Goal: Find contact information: Obtain details needed to contact an individual or organization

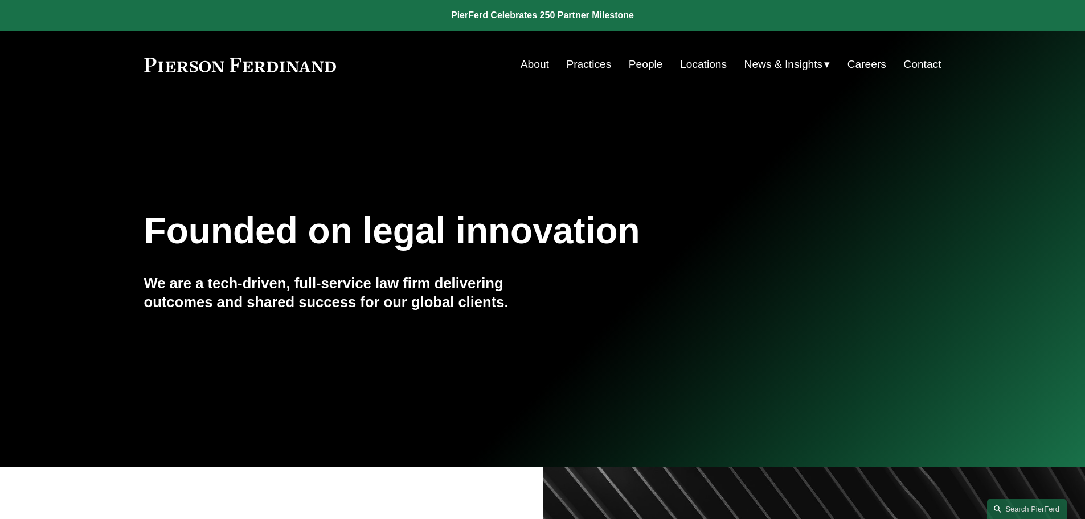
click at [701, 62] on link "Locations" at bounding box center [703, 65] width 47 height 22
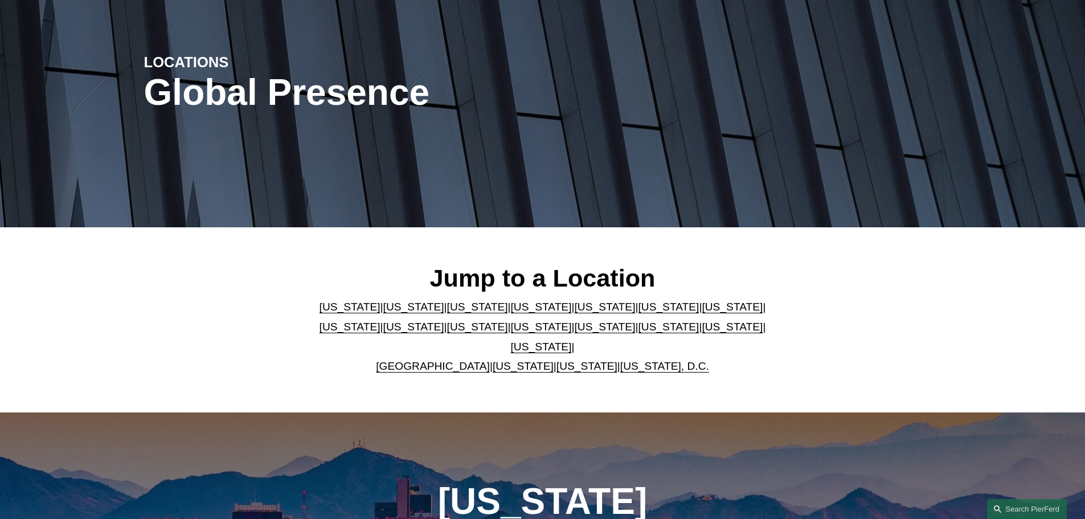
click at [559, 360] on link "Washington" at bounding box center [586, 366] width 61 height 12
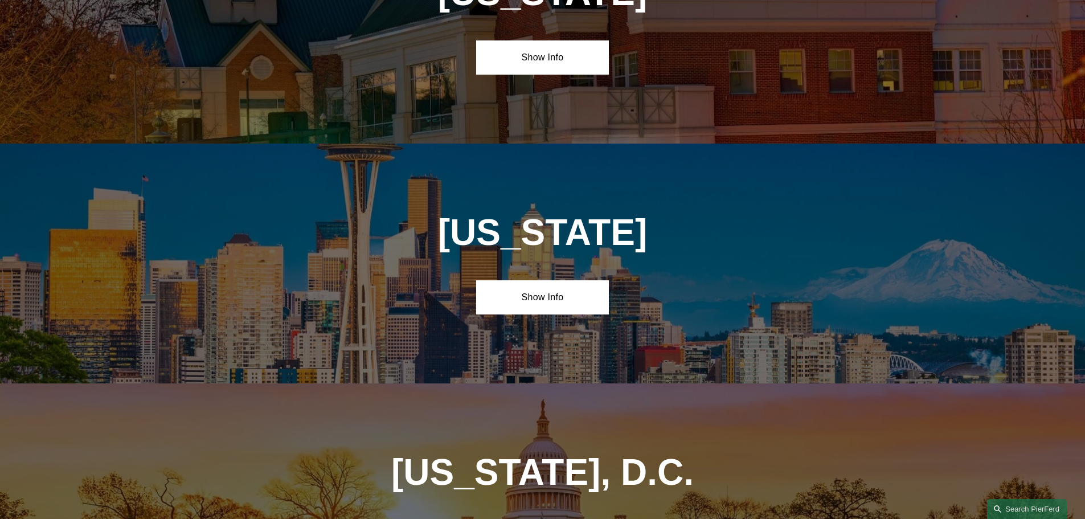
scroll to position [4595, 0]
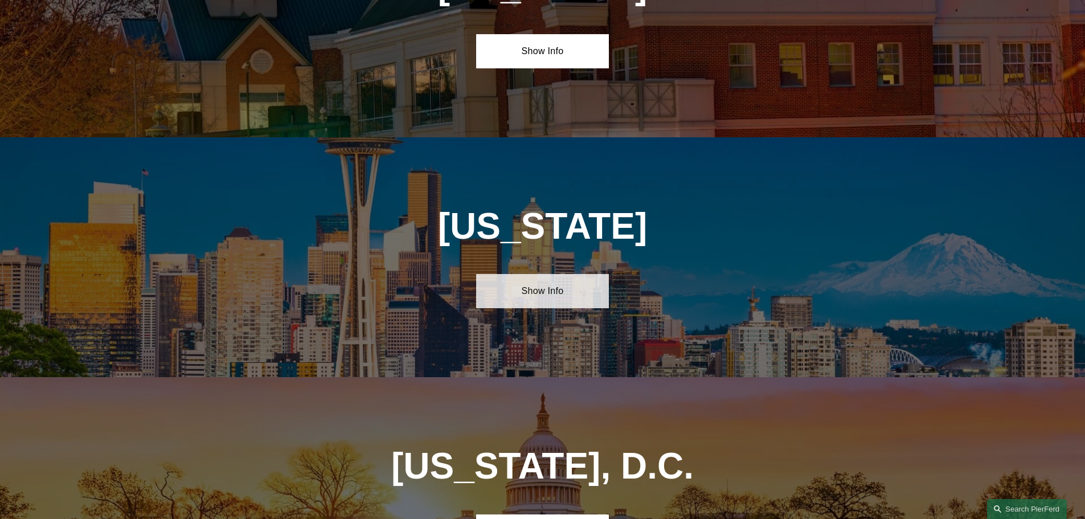
click at [551, 274] on link "Show Info" at bounding box center [542, 291] width 133 height 34
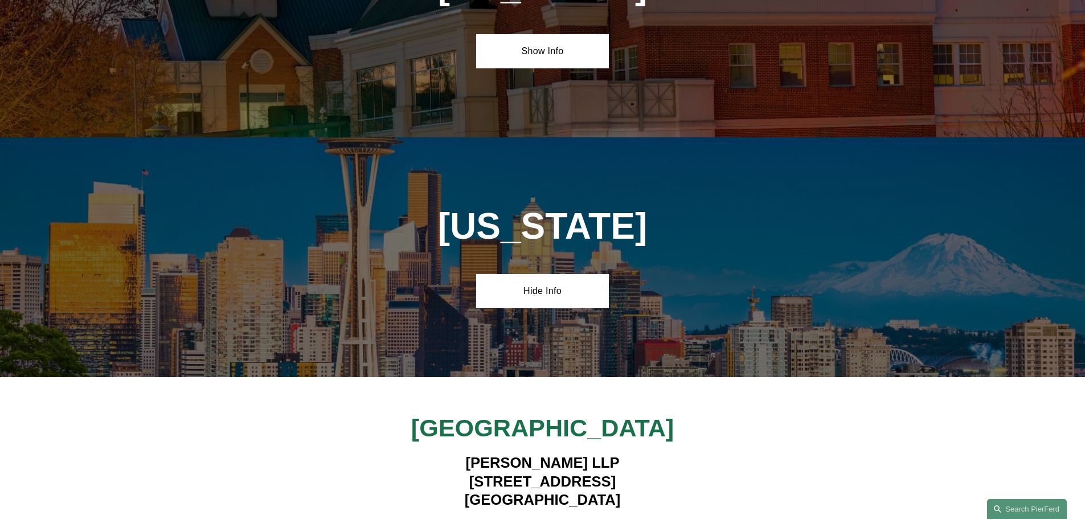
click at [719, 413] on div "Seattle Pierson Ferdinand LLP 450 Alaskan Way South, Suite 200 Seattle, WA 9810…" at bounding box center [542, 481] width 1085 height 137
